Goal: Information Seeking & Learning: Check status

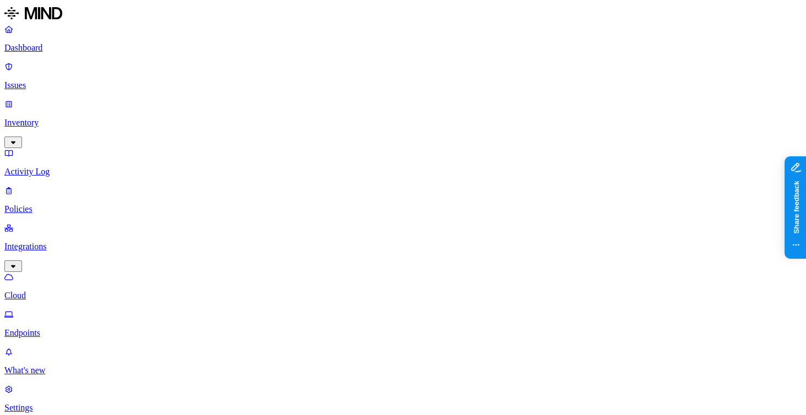
click at [57, 328] on p "Endpoints" at bounding box center [402, 333] width 797 height 10
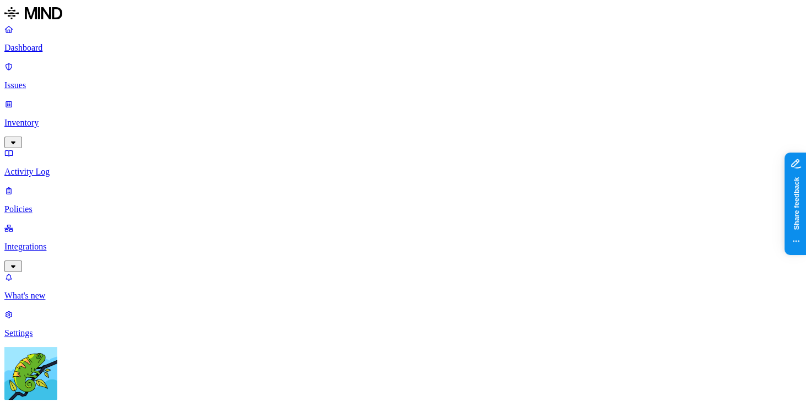
click at [49, 158] on nav "Dashboard Issues Inventory Activity Log Policies Integrations What's new 1 Sett…" at bounding box center [402, 181] width 797 height 314
drag, startPoint x: 63, startPoint y: 149, endPoint x: 77, endPoint y: 174, distance: 28.6
click at [63, 242] on p "Integrations" at bounding box center [402, 247] width 797 height 10
click at [84, 328] on p "Endpoints" at bounding box center [402, 333] width 797 height 10
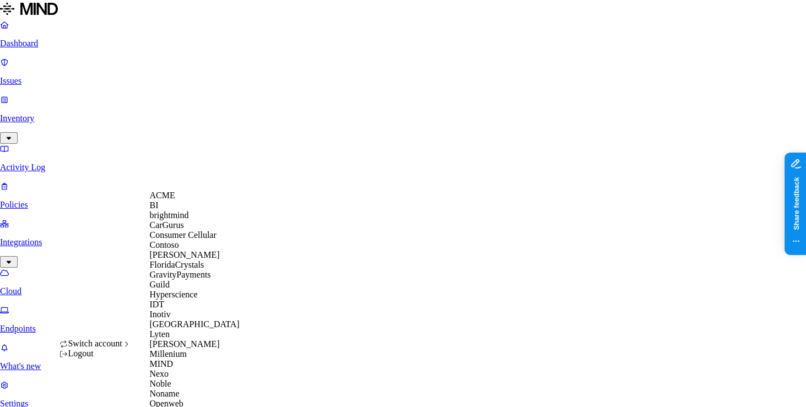
click at [192, 201] on div "ACME" at bounding box center [202, 196] width 107 height 10
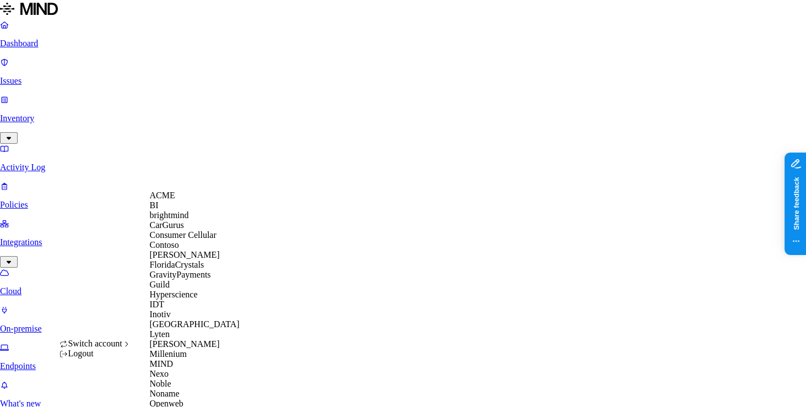
scroll to position [161, 0]
click at [212, 369] on div "MIND" at bounding box center [202, 364] width 107 height 10
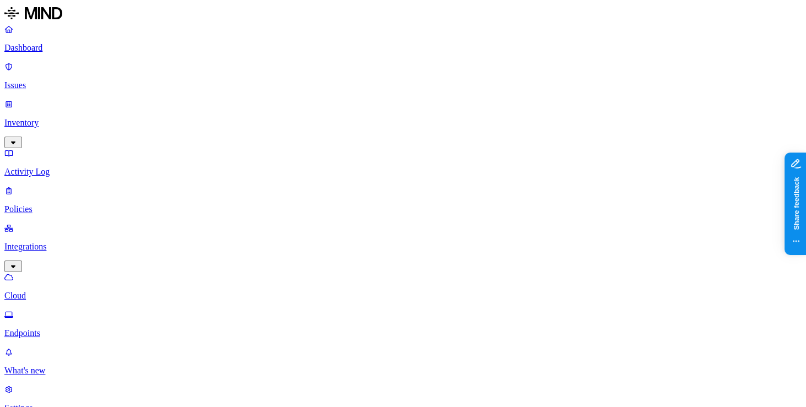
scroll to position [16, 0]
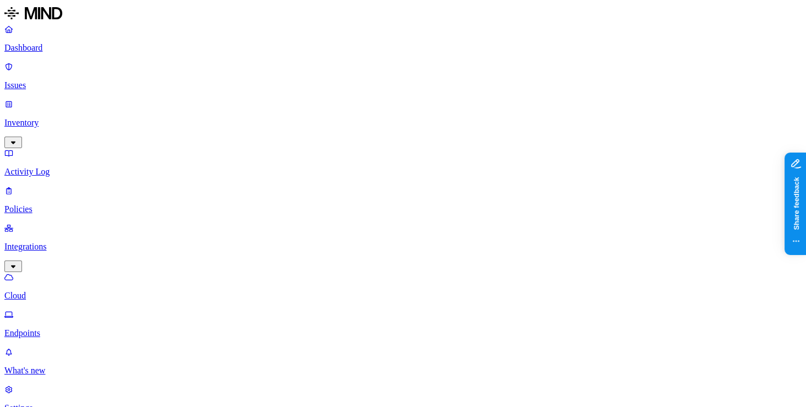
drag, startPoint x: 648, startPoint y: 264, endPoint x: 663, endPoint y: 261, distance: 15.9
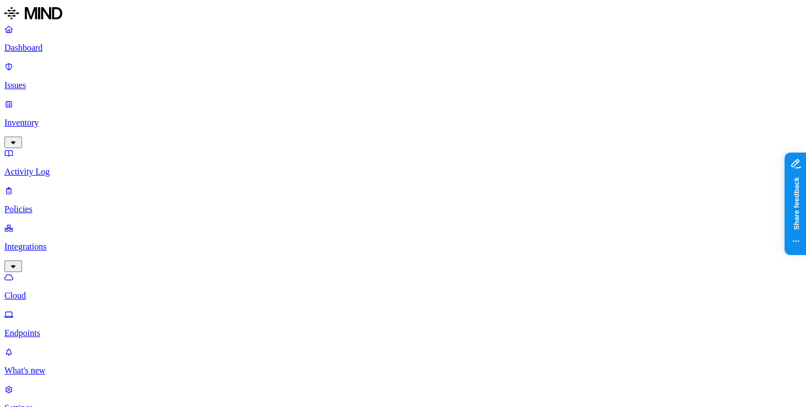
drag, startPoint x: 663, startPoint y: 261, endPoint x: 639, endPoint y: 257, distance: 24.5
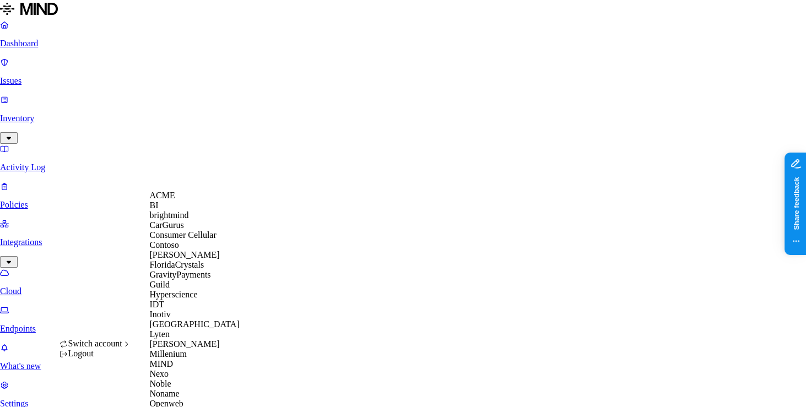
click at [183, 201] on div "ACME" at bounding box center [202, 196] width 107 height 10
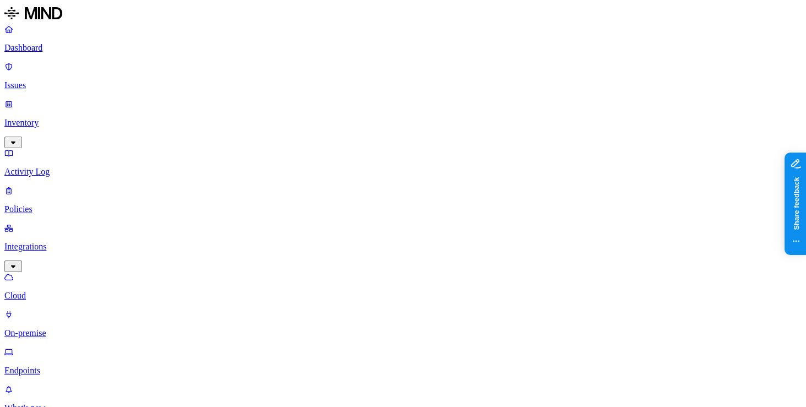
scroll to position [364, 0]
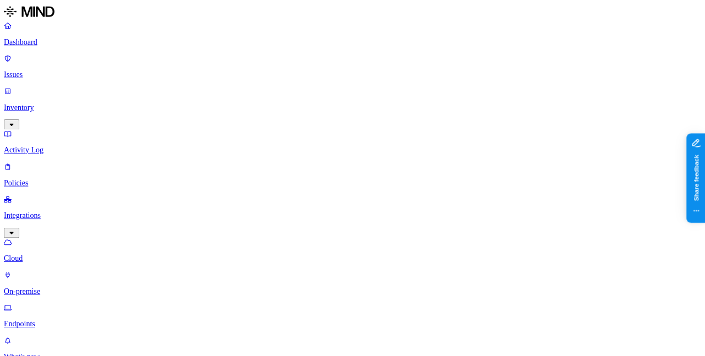
scroll to position [282, 41]
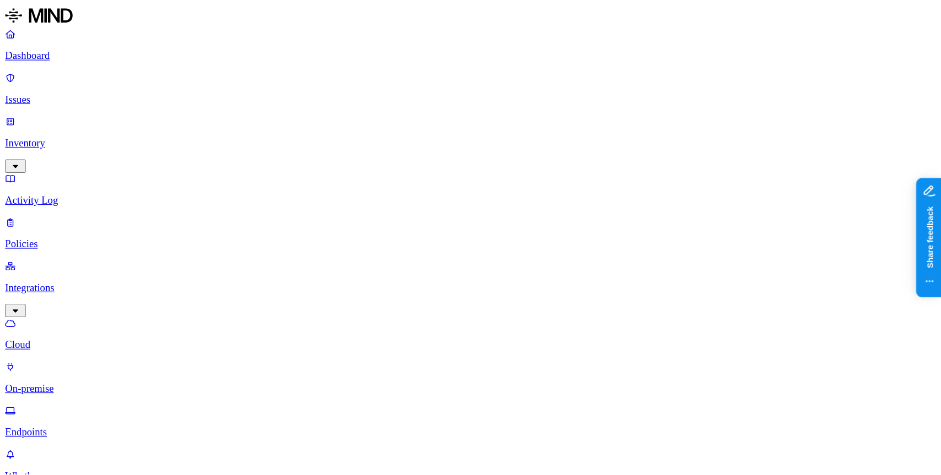
scroll to position [364, 0]
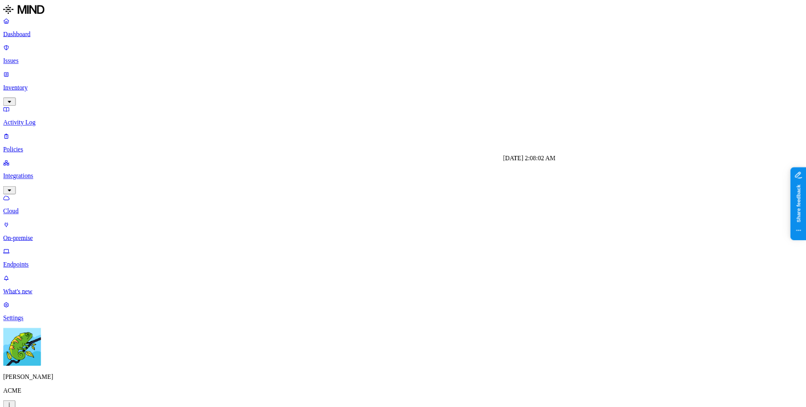
scroll to position [197, 0]
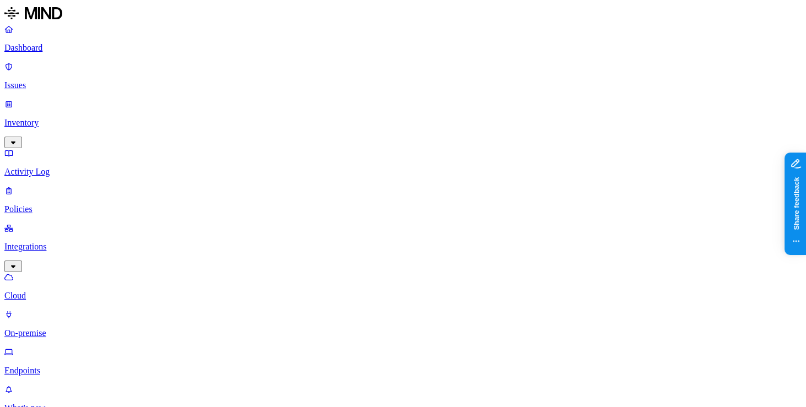
click at [87, 328] on p "On-premise" at bounding box center [402, 333] width 797 height 10
click at [88, 272] on link "Cloud" at bounding box center [402, 286] width 797 height 29
click at [62, 75] on link "Issues" at bounding box center [402, 76] width 797 height 29
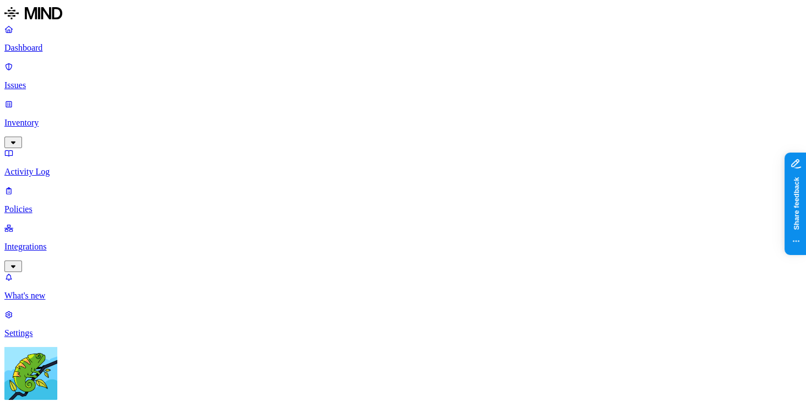
click at [85, 99] on link "Inventory" at bounding box center [402, 122] width 797 height 47
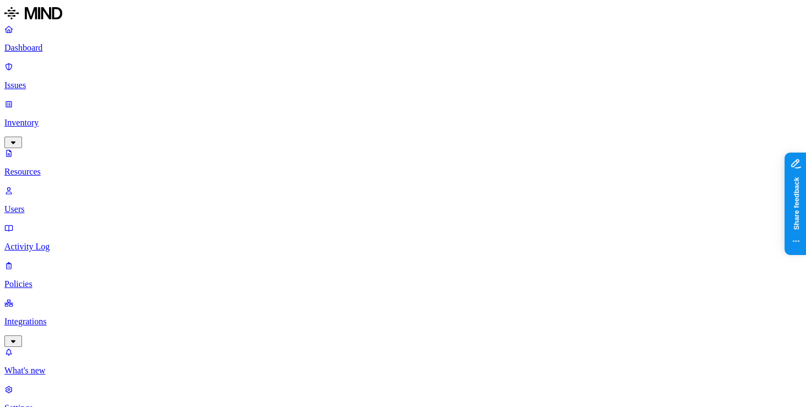
click at [83, 204] on p "Users" at bounding box center [402, 209] width 797 height 10
click at [35, 223] on link "Activity Log" at bounding box center [402, 237] width 797 height 29
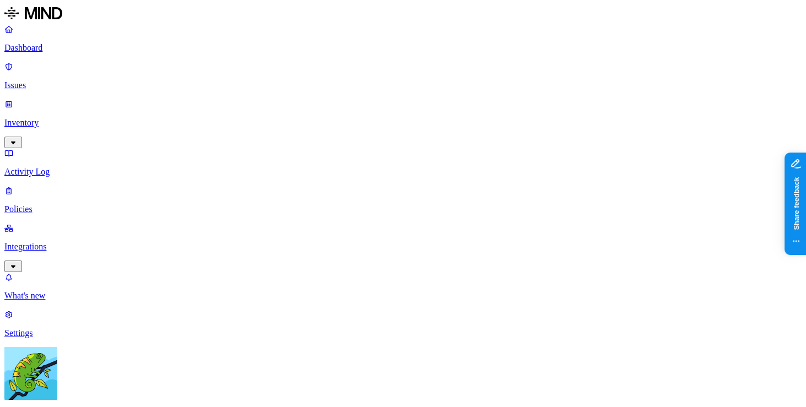
click at [72, 204] on p "Policies" at bounding box center [402, 209] width 797 height 10
click at [85, 242] on p "Integrations" at bounding box center [402, 247] width 797 height 10
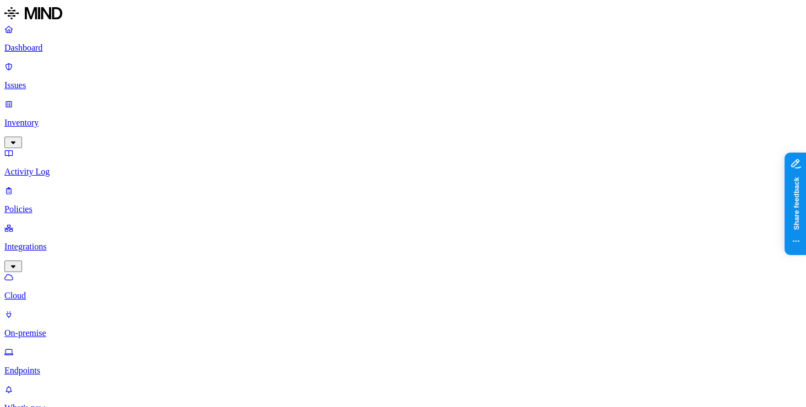
click at [66, 366] on p "Endpoints" at bounding box center [402, 371] width 797 height 10
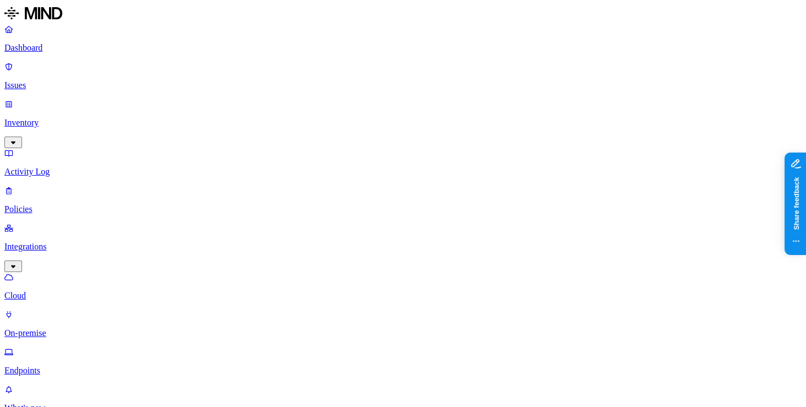
drag, startPoint x: 690, startPoint y: 58, endPoint x: 750, endPoint y: 63, distance: 60.3
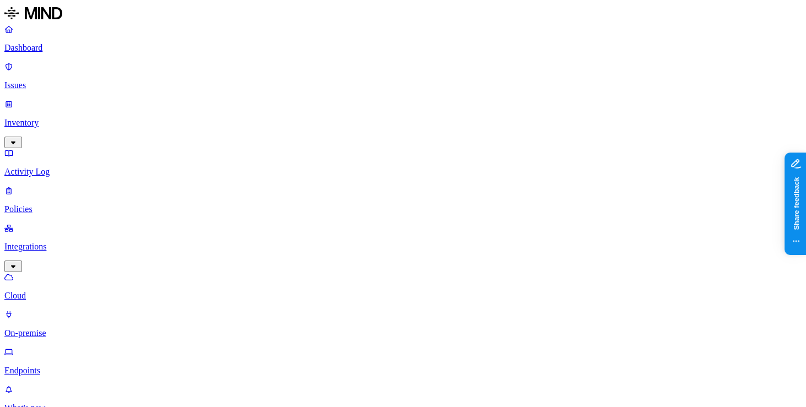
scroll to position [158, 0]
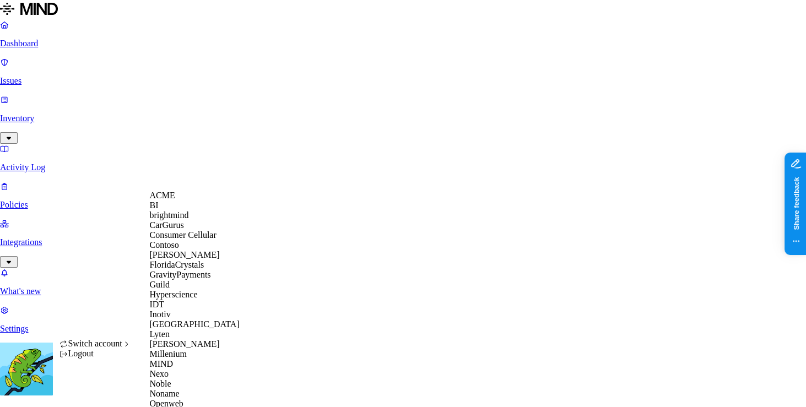
scroll to position [172, 0]
click at [181, 368] on div "MIND" at bounding box center [202, 364] width 107 height 10
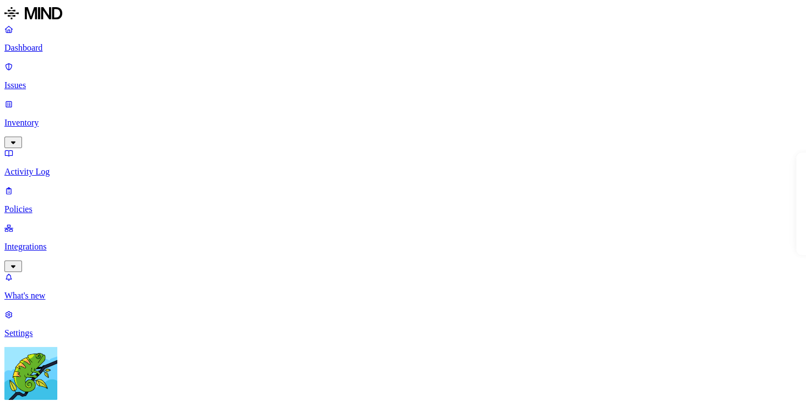
click at [80, 160] on nav "Dashboard Issues Inventory Activity Log Policies Integrations What's new 1 Sett…" at bounding box center [402, 181] width 797 height 314
click at [80, 242] on p "Integrations" at bounding box center [402, 247] width 797 height 10
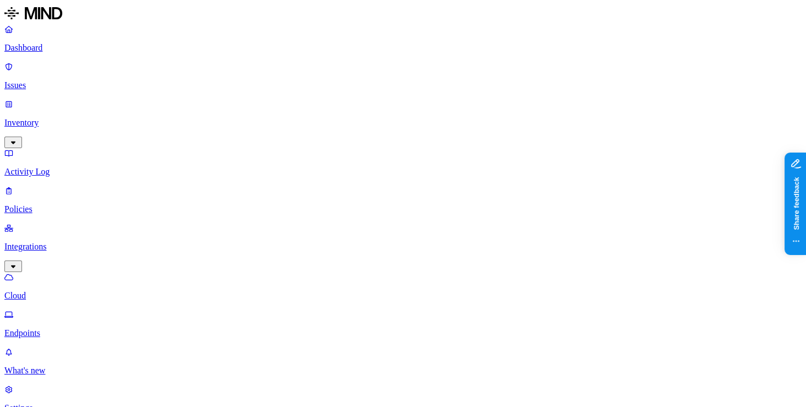
click at [78, 328] on p "Endpoints" at bounding box center [402, 333] width 797 height 10
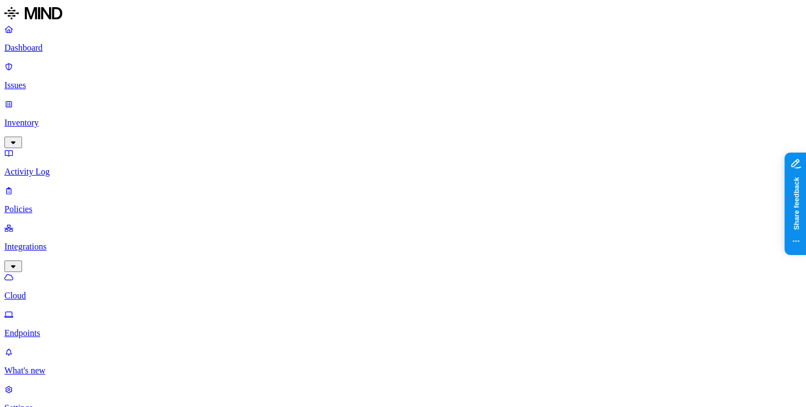
click at [63, 194] on nav "Dashboard Issues Inventory Activity Log Policies Integrations Cloud Endpoints W…" at bounding box center [402, 218] width 797 height 389
click at [62, 328] on p "Endpoints" at bounding box center [402, 333] width 797 height 10
click at [61, 291] on p "Cloud" at bounding box center [402, 296] width 797 height 10
click at [58, 328] on p "Endpoints" at bounding box center [402, 333] width 797 height 10
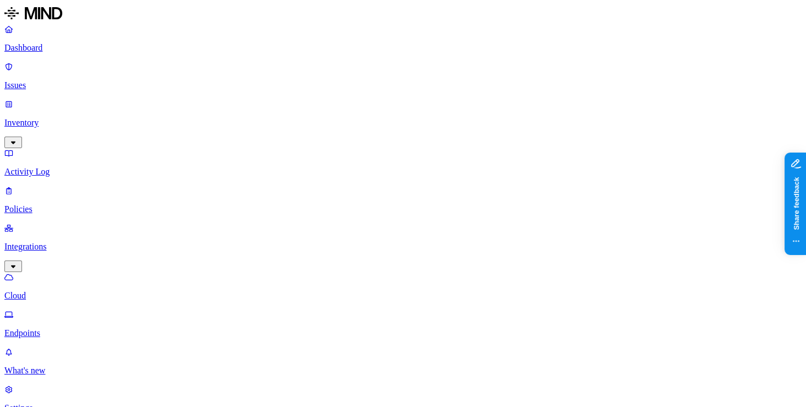
scroll to position [79, 0]
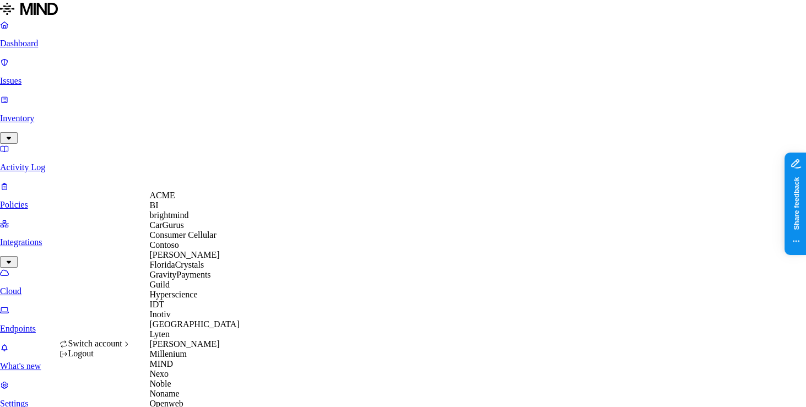
click at [173, 199] on span "ACME" at bounding box center [161, 195] width 25 height 9
